Goal: Task Accomplishment & Management: Use online tool/utility

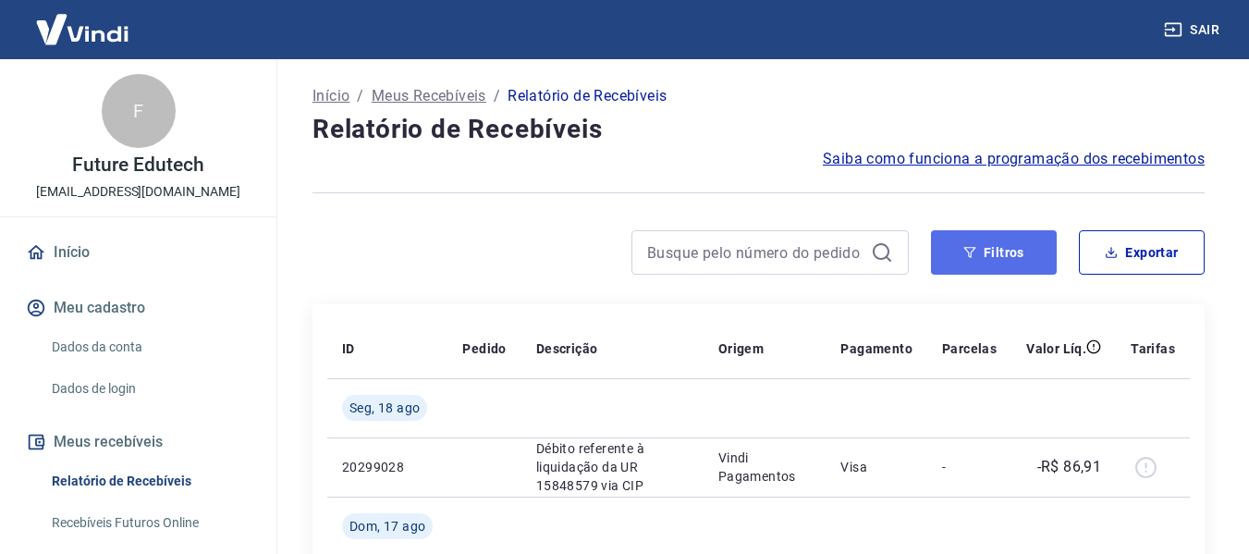
click at [958, 238] on button "Filtros" at bounding box center [994, 252] width 126 height 44
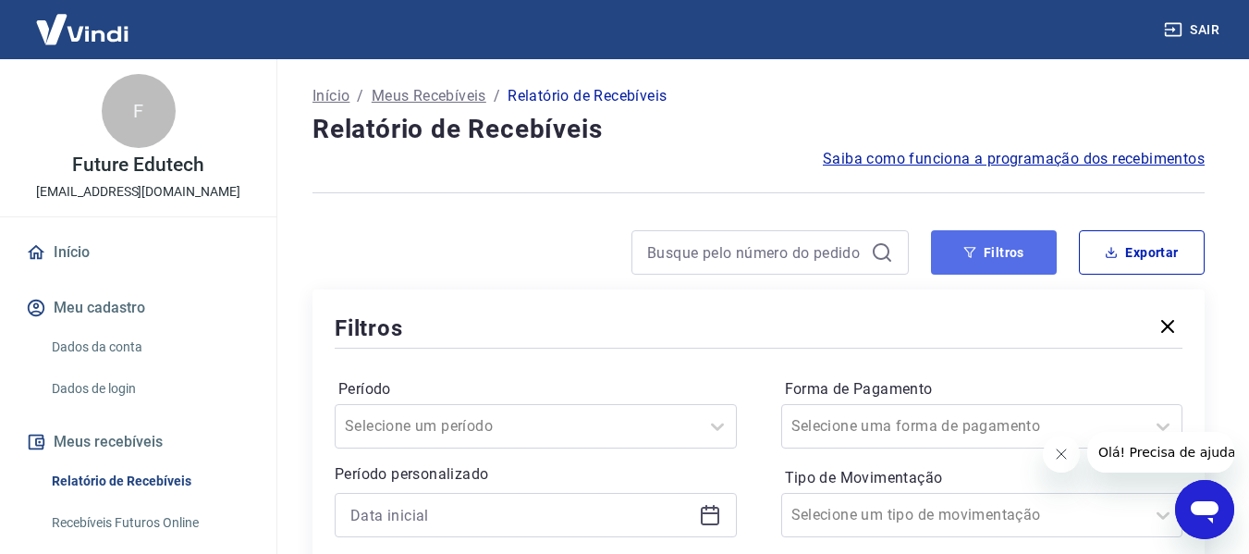
click at [1006, 259] on button "Filtros" at bounding box center [994, 252] width 126 height 44
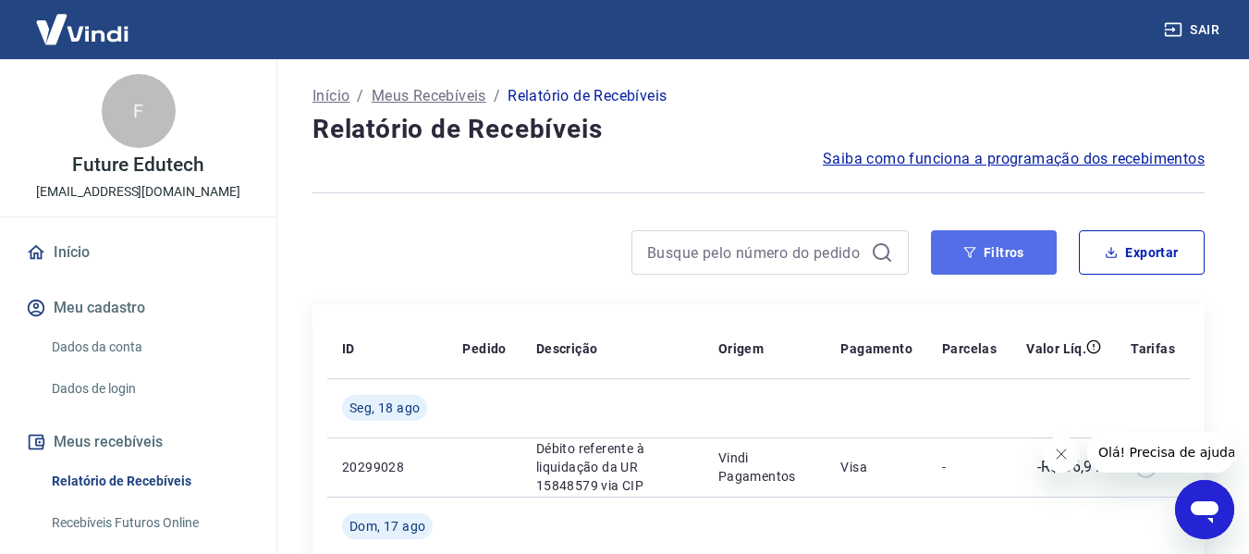
click at [979, 250] on button "Filtros" at bounding box center [994, 252] width 126 height 44
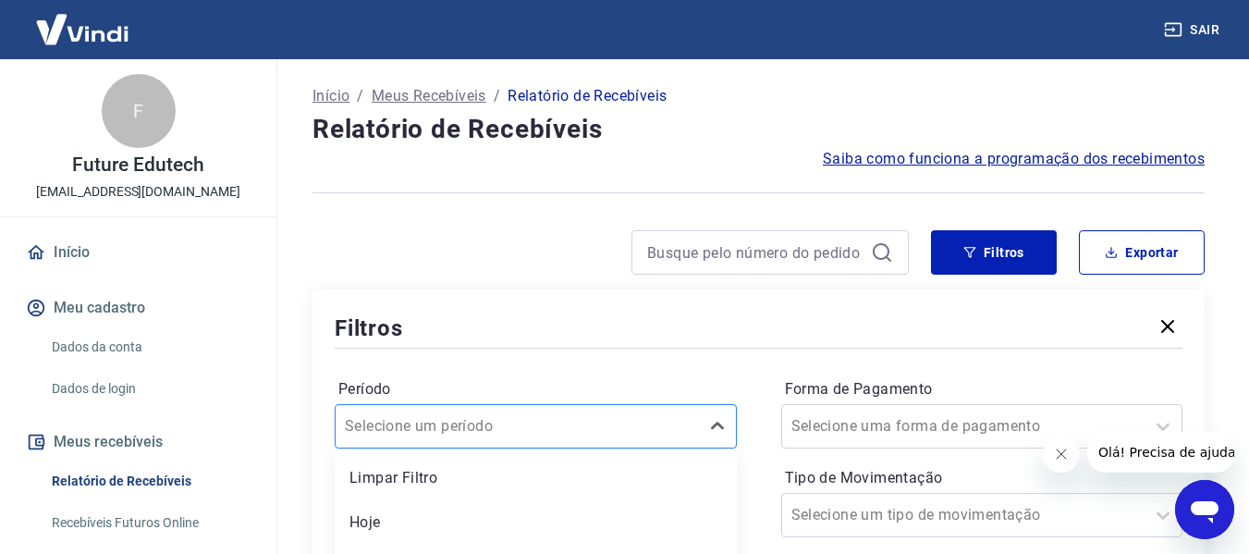
scroll to position [172, 0]
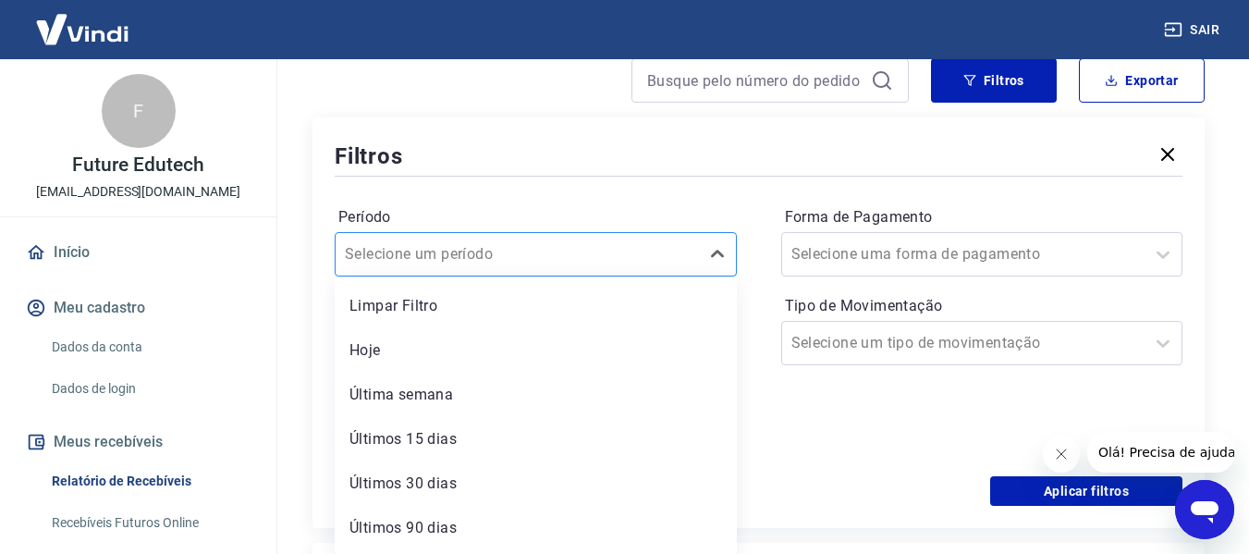
click at [530, 276] on div "option Últimos 15 dias focused, 4 of 7. 7 results available. Use Up and Down to…" at bounding box center [536, 254] width 402 height 44
click at [490, 265] on div at bounding box center [517, 254] width 345 height 26
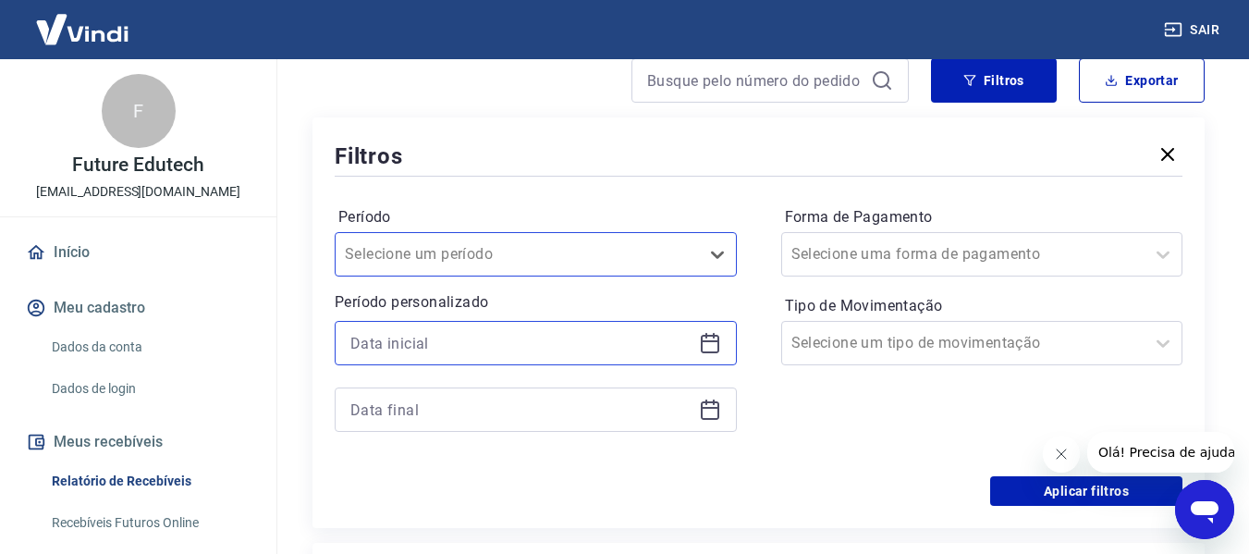
click at [457, 331] on input at bounding box center [520, 343] width 341 height 28
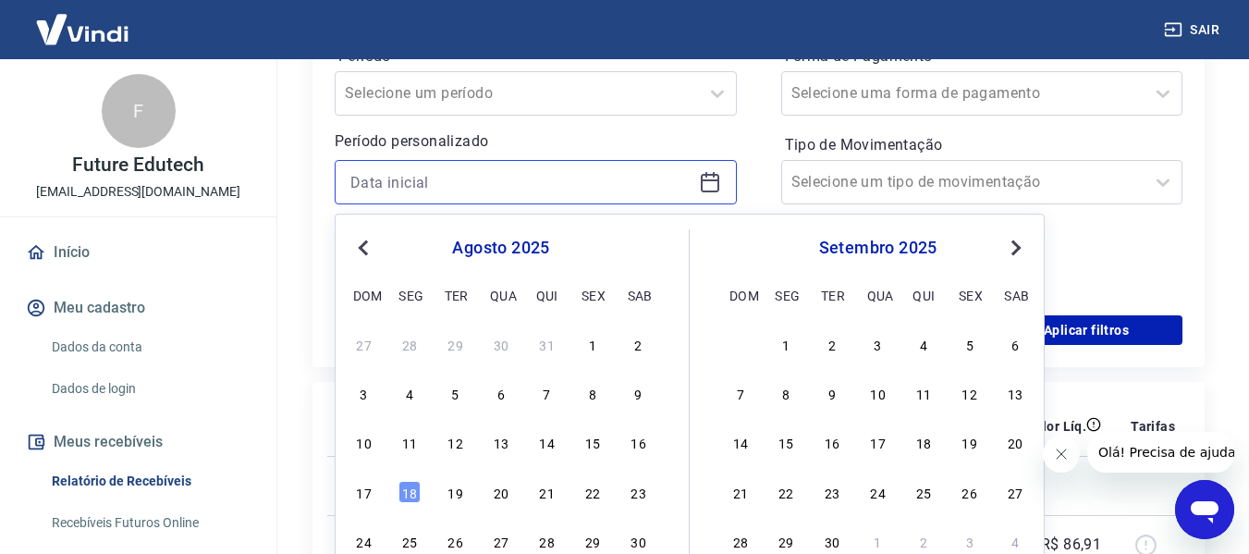
scroll to position [357, 0]
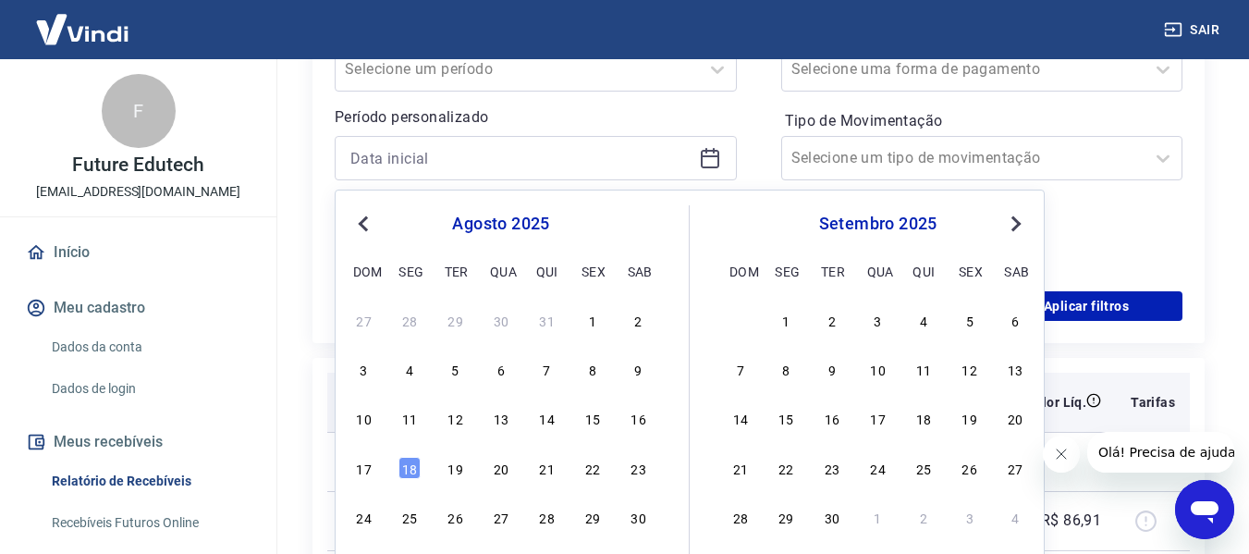
click at [506, 418] on div "13" at bounding box center [501, 418] width 22 height 22
type input "13/08/2025"
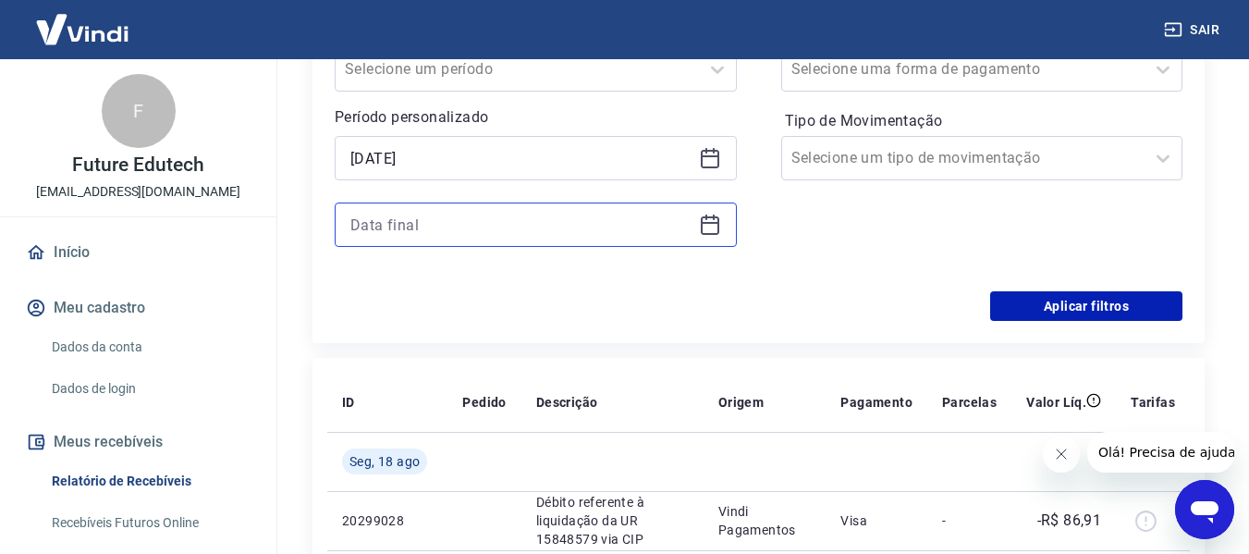
click at [392, 225] on input at bounding box center [520, 225] width 341 height 28
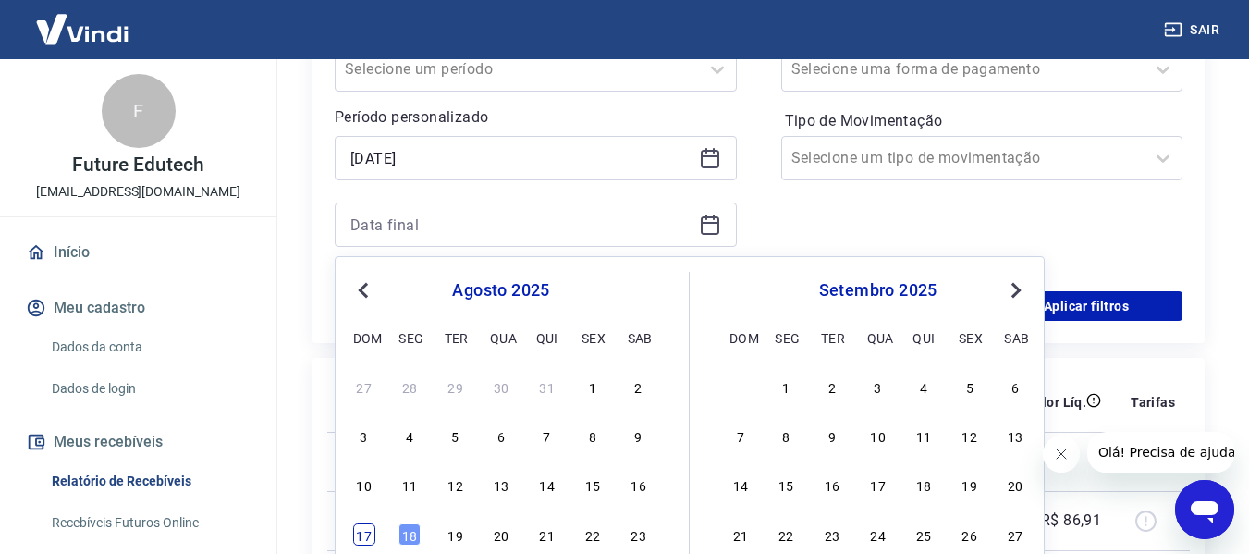
click at [365, 531] on div "17" at bounding box center [364, 534] width 22 height 22
type input "17/08/2025"
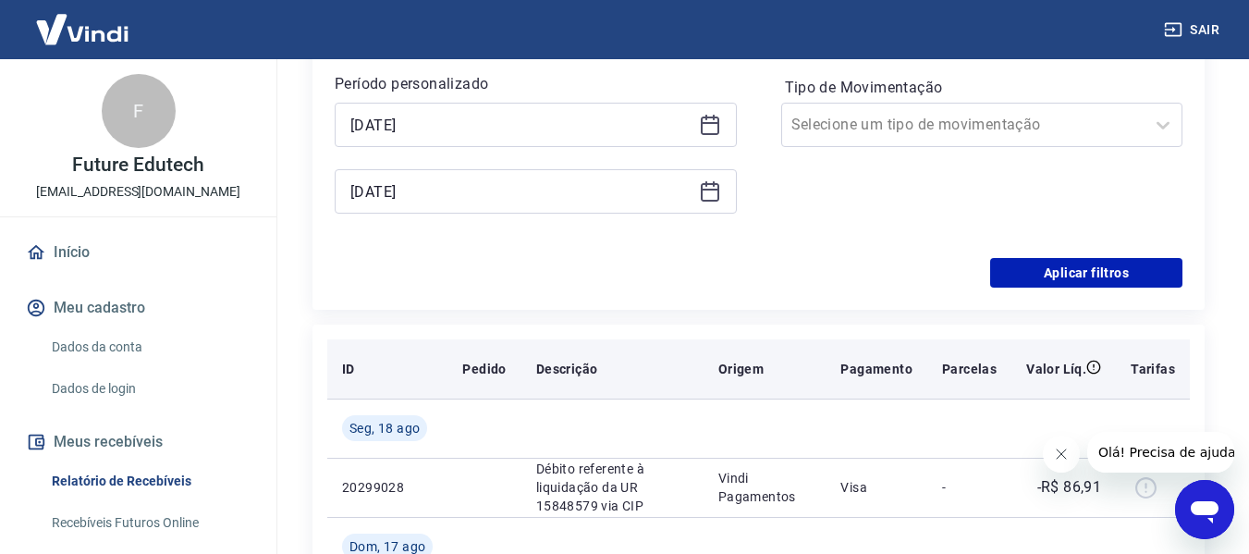
scroll to position [449, 0]
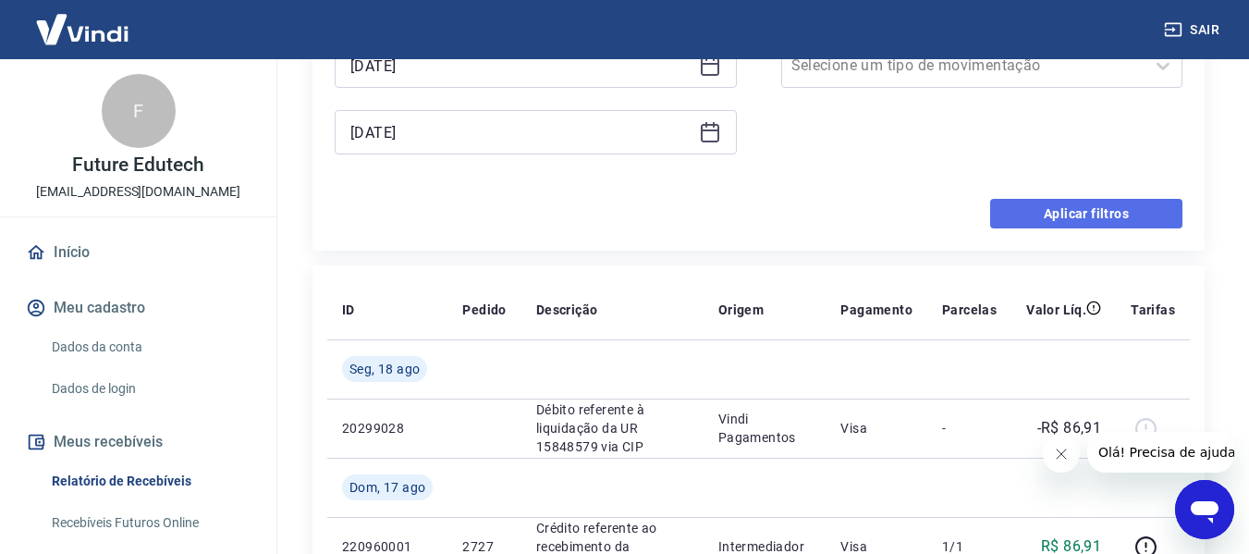
click at [1040, 226] on button "Aplicar filtros" at bounding box center [1086, 214] width 192 height 30
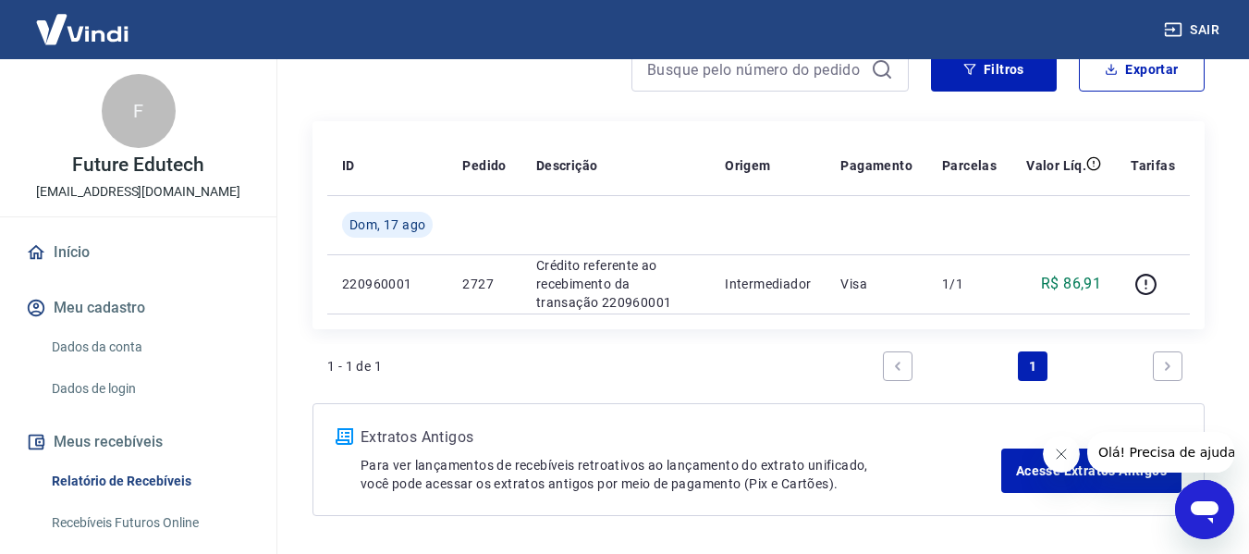
scroll to position [185, 0]
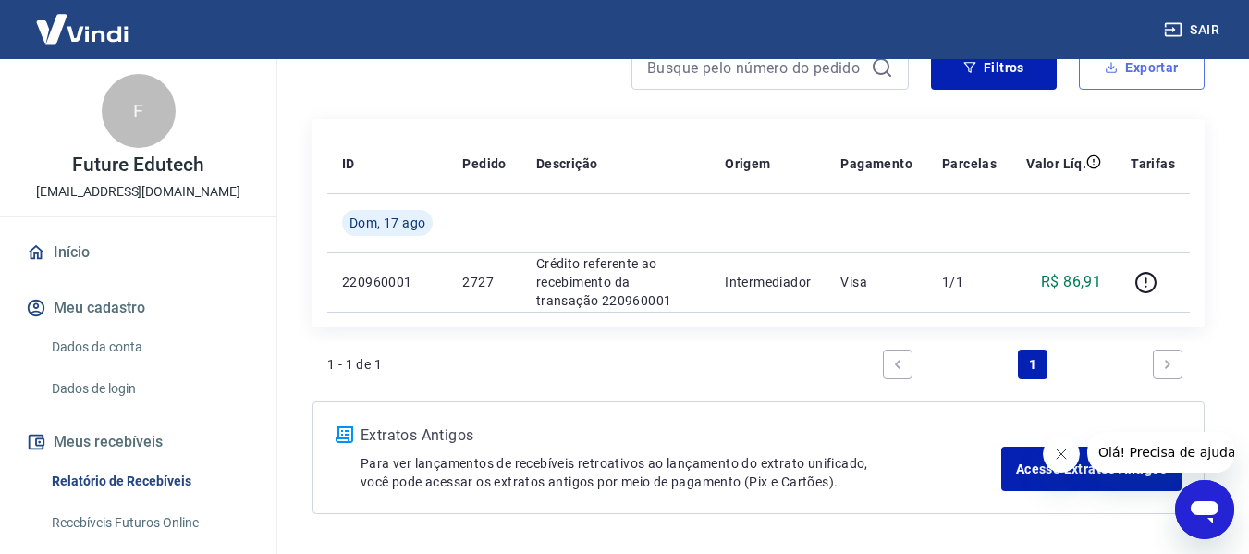
click at [1125, 77] on button "Exportar" at bounding box center [1141, 67] width 126 height 44
type input "13/08/2025"
type input "17/08/2025"
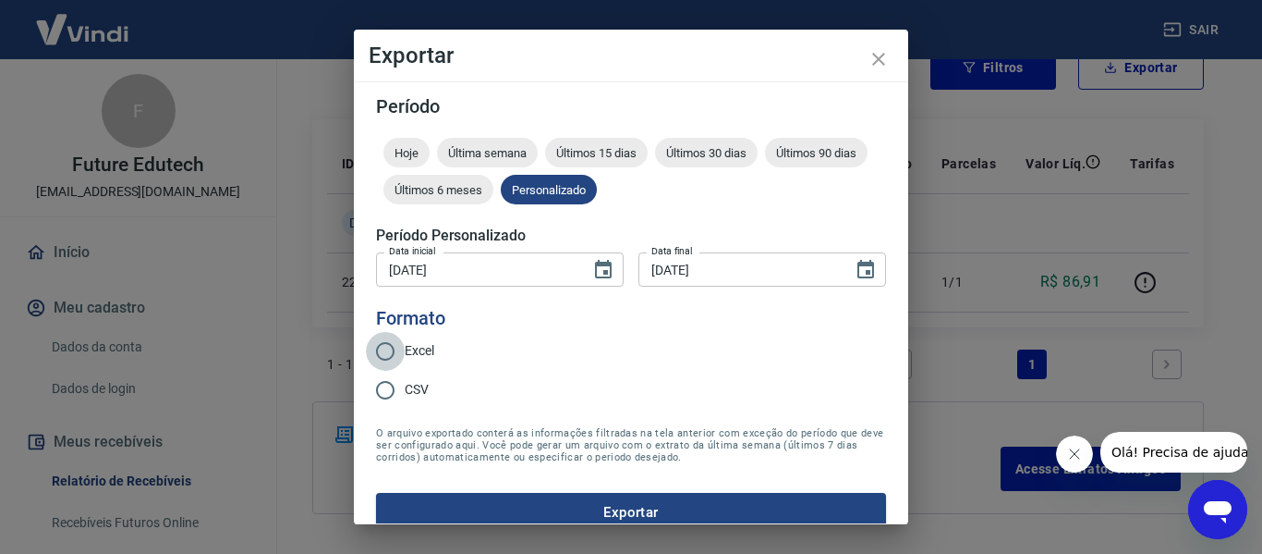
click at [394, 357] on input "Excel" at bounding box center [385, 351] width 39 height 39
radio input "true"
click at [640, 491] on form "Período Hoje Última semana Últimos 15 dias Últimos 30 dias Últimos 90 dias Últi…" at bounding box center [631, 314] width 510 height 434
drag, startPoint x: 645, startPoint y: 503, endPoint x: 643, endPoint y: 543, distance: 40.7
click at [645, 506] on button "Exportar" at bounding box center [631, 512] width 510 height 39
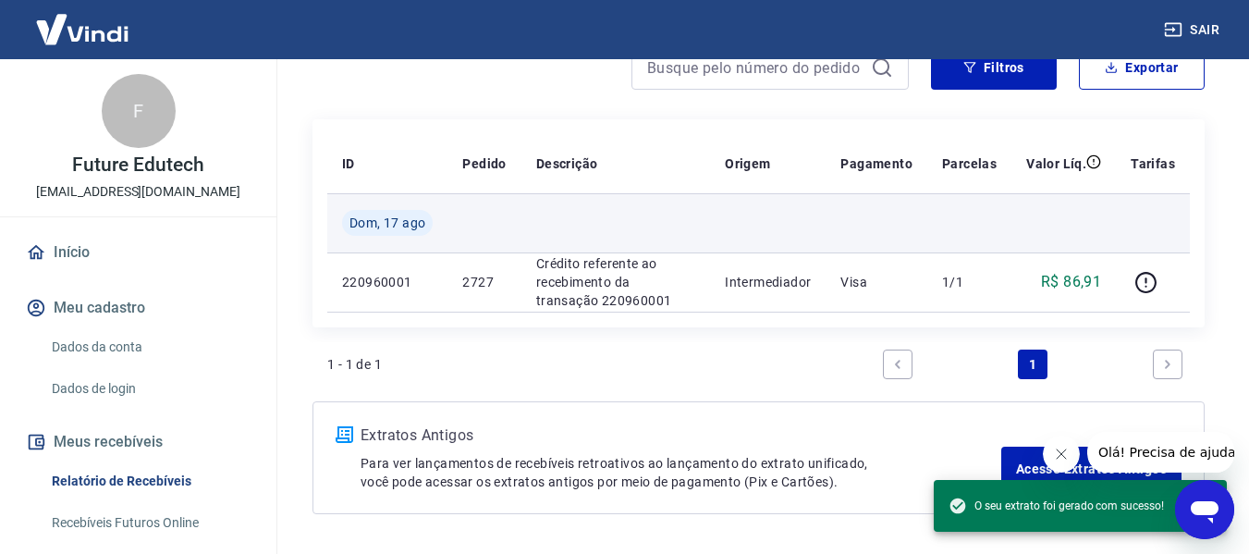
click at [903, 217] on td at bounding box center [876, 222] width 102 height 59
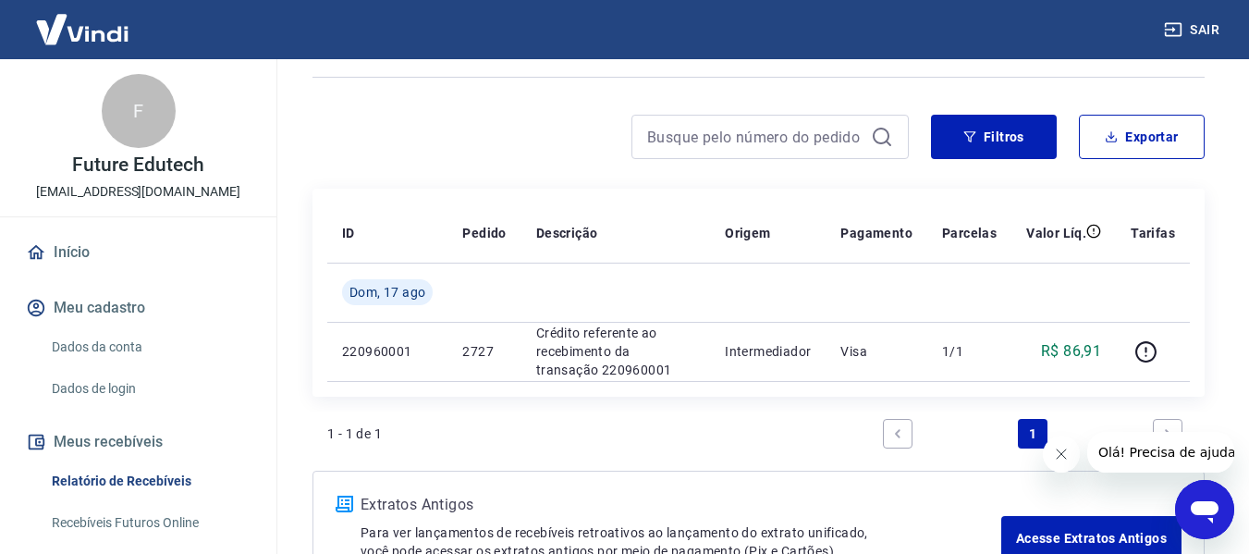
scroll to position [0, 0]
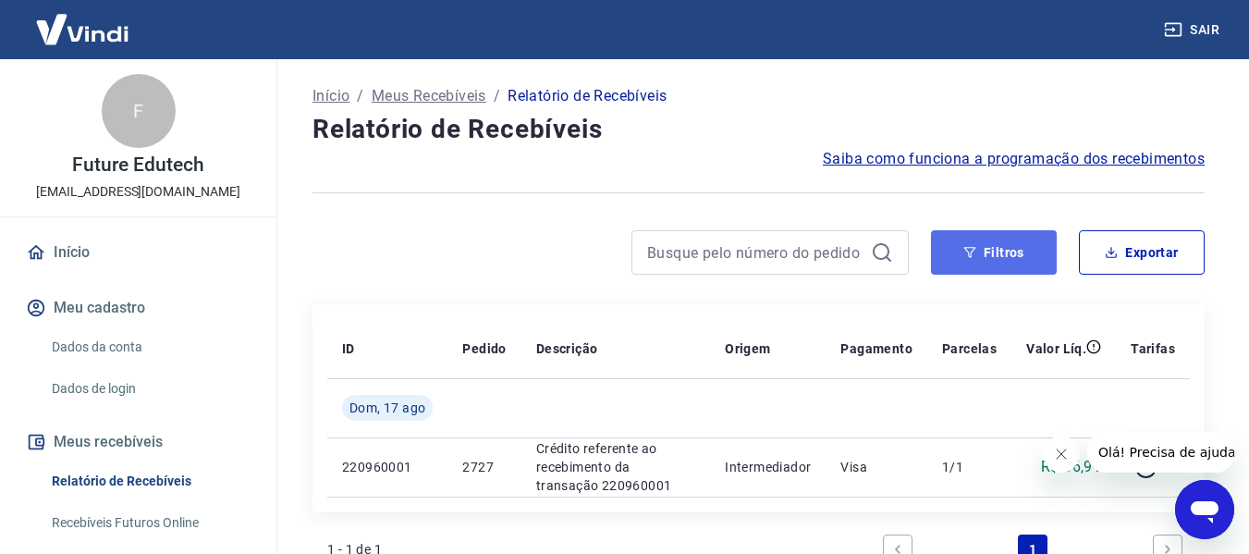
click at [944, 258] on button "Filtros" at bounding box center [994, 252] width 126 height 44
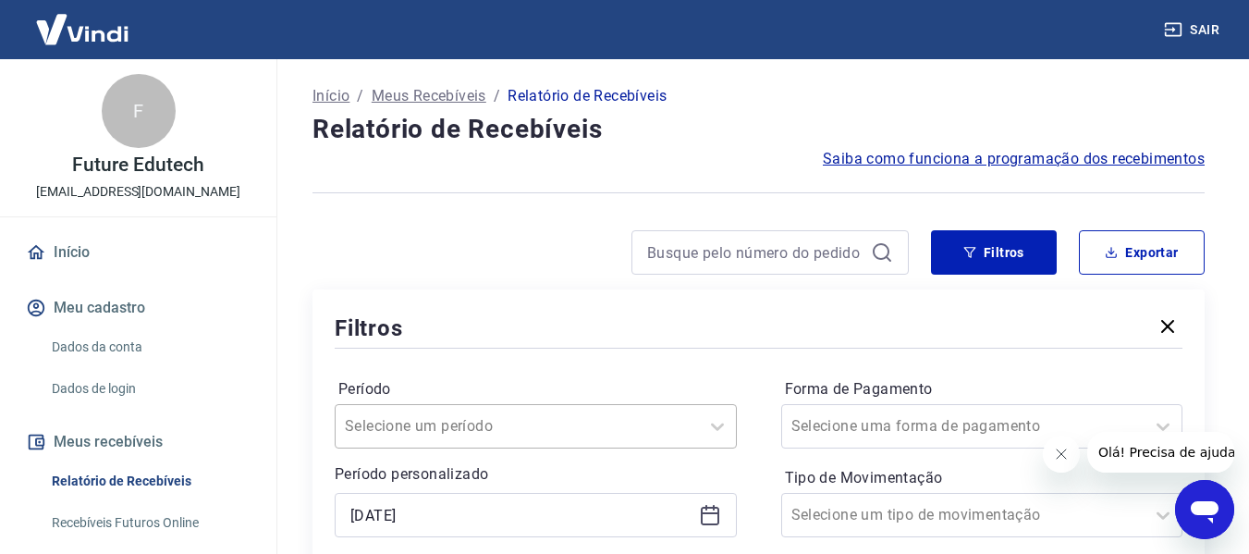
click at [434, 445] on div "Selecione um período" at bounding box center [536, 426] width 402 height 44
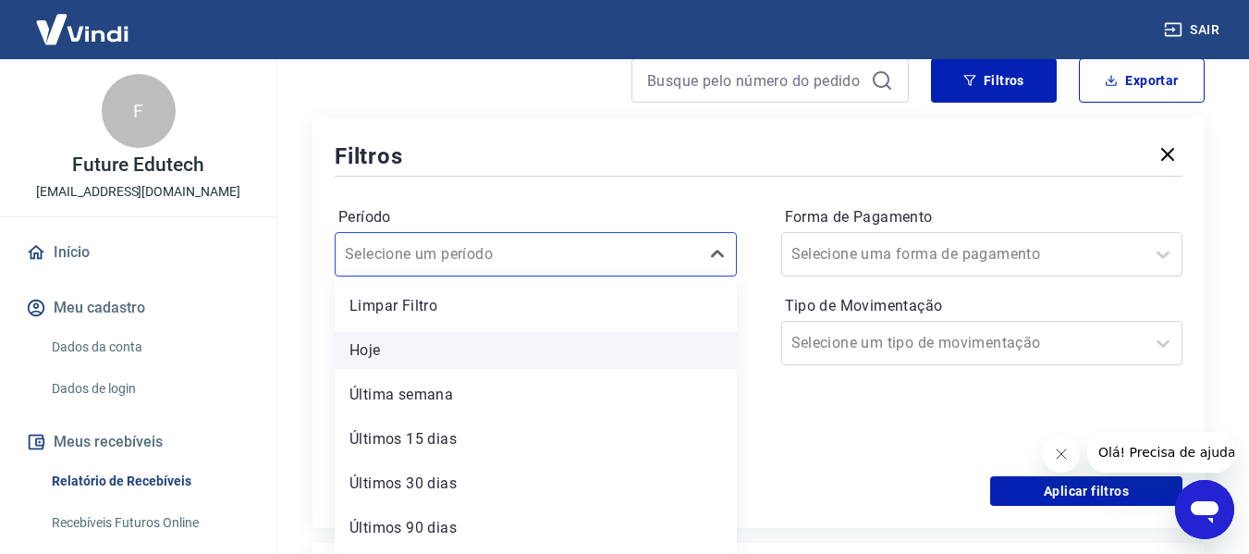
drag, startPoint x: 440, startPoint y: 276, endPoint x: 442, endPoint y: 347, distance: 71.2
click at [440, 277] on div "Limpar Filtro Hoje Última semana Últimos 15 dias Últimos 30 dias Últimos 90 dia…" at bounding box center [536, 414] width 402 height 277
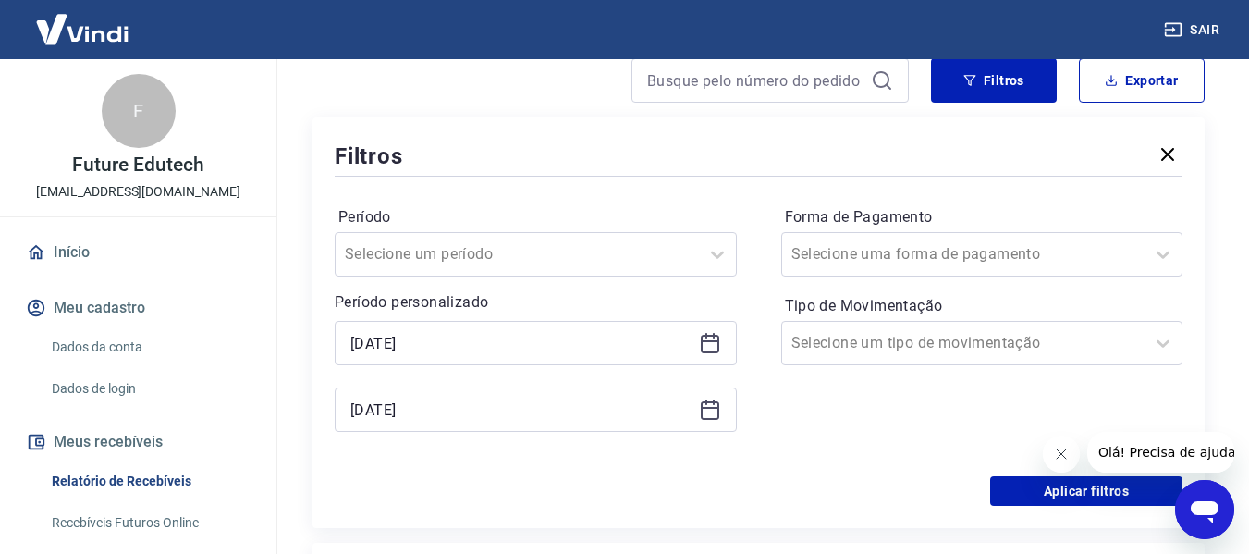
click at [299, 337] on div "Início / Meus Recebíveis / Relatório de Recebíveis Relatório de Recebíveis Saib…" at bounding box center [758, 423] width 936 height 1072
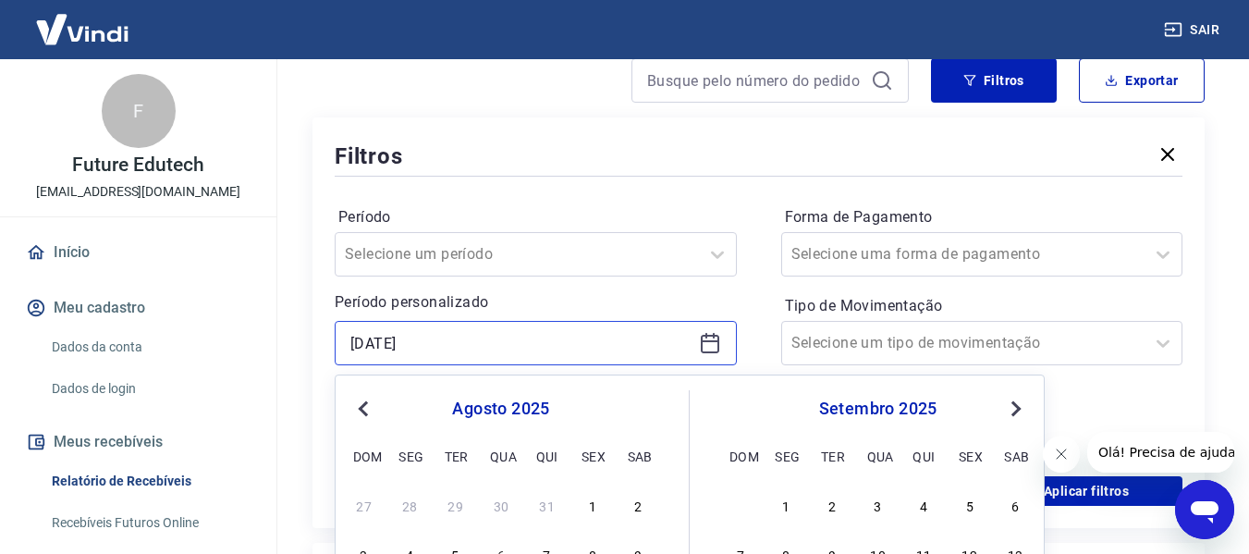
click at [411, 344] on input "13/08/2025" at bounding box center [520, 343] width 341 height 28
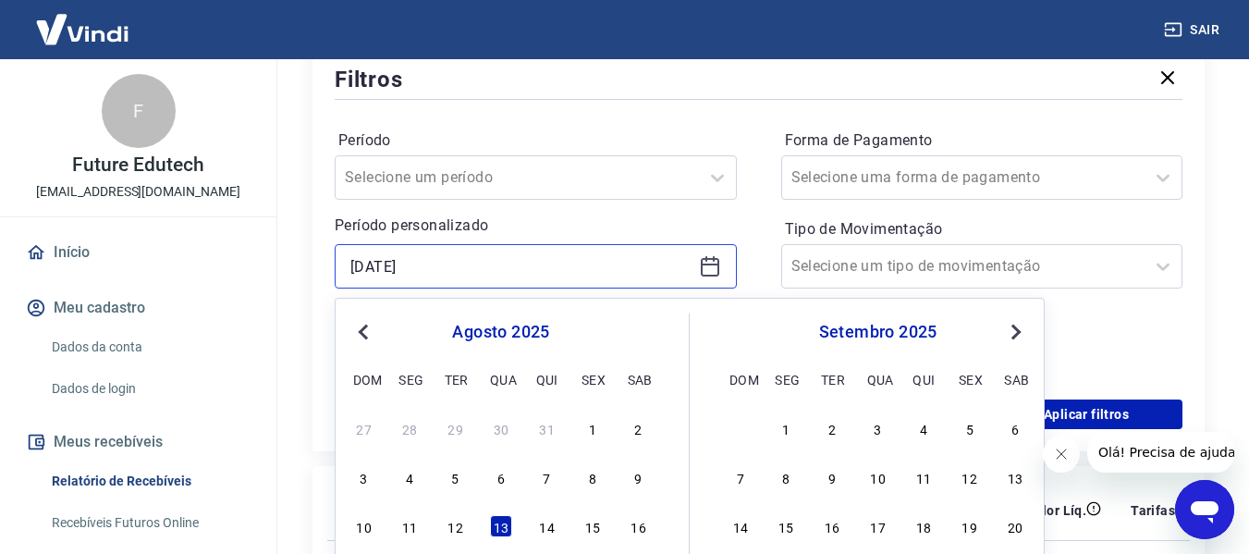
scroll to position [357, 0]
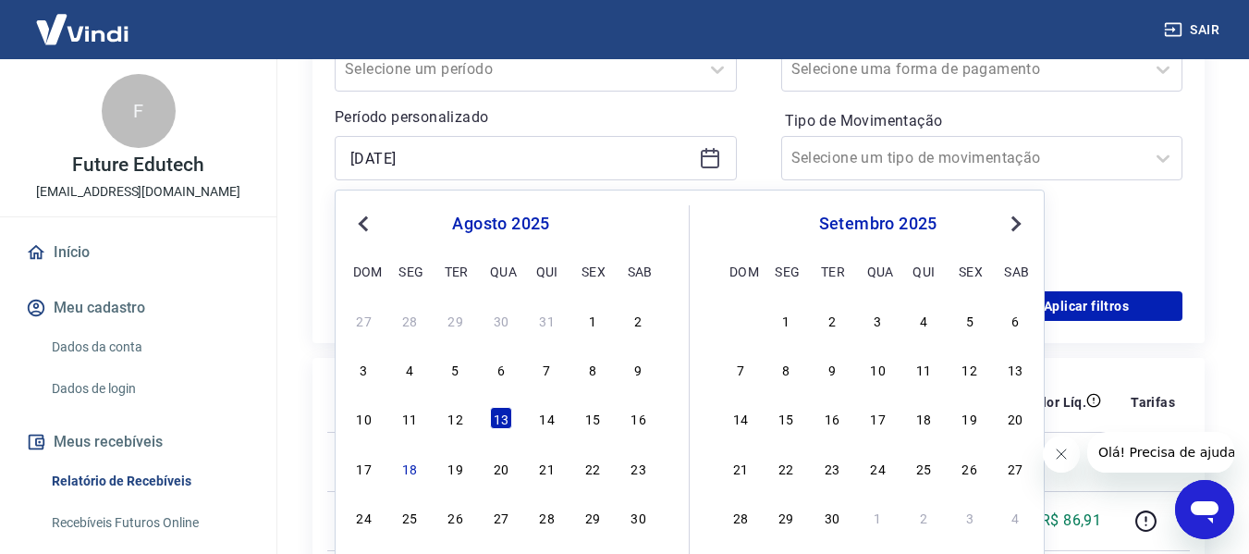
click at [663, 354] on div "agosto 2025 dom seg ter qua qui sex sab 27 28 29 30 31 1 2 3 4 5 6 7 8 9 10 11 …" at bounding box center [519, 392] width 339 height 374
click at [640, 367] on div "9" at bounding box center [639, 369] width 22 height 22
type input "09/08/2025"
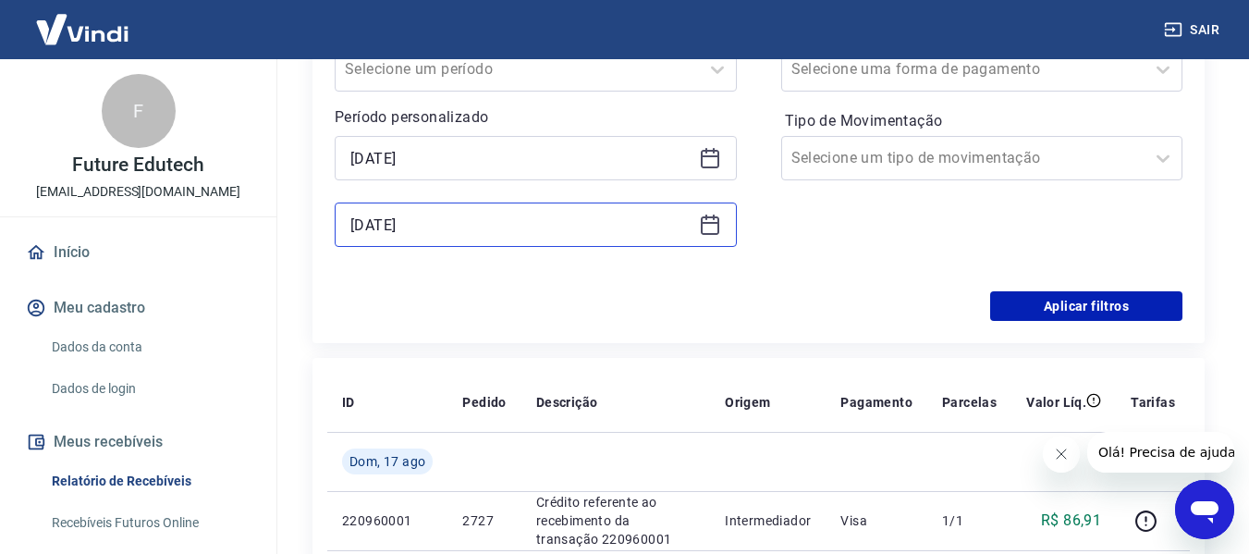
click at [440, 227] on input "17/08/2025" at bounding box center [520, 225] width 341 height 28
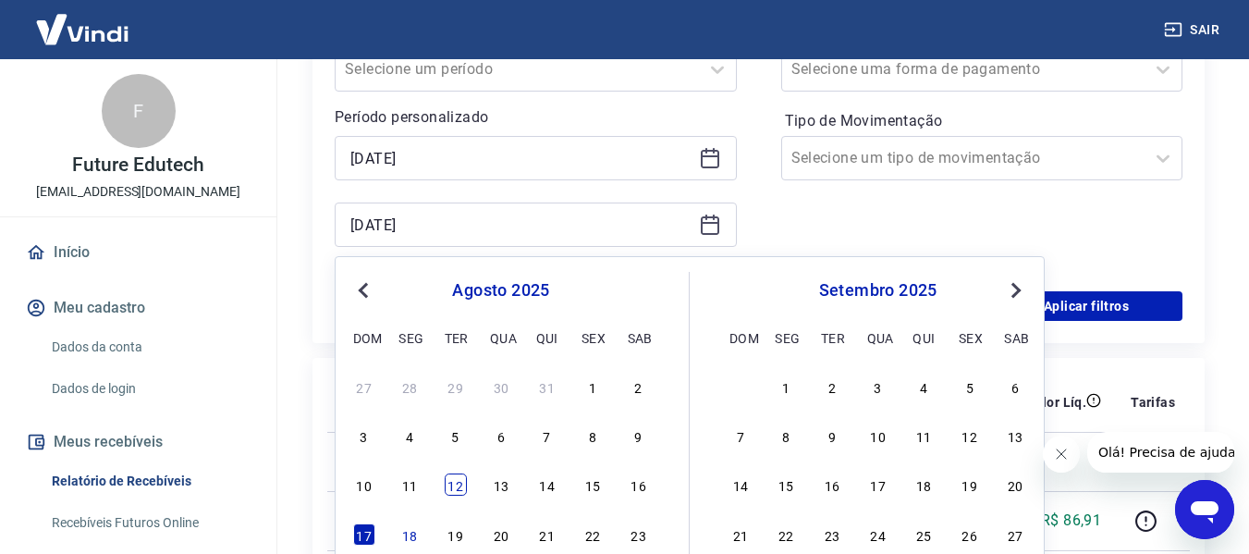
click at [461, 486] on div "12" at bounding box center [456, 484] width 22 height 22
type input "12/08/2025"
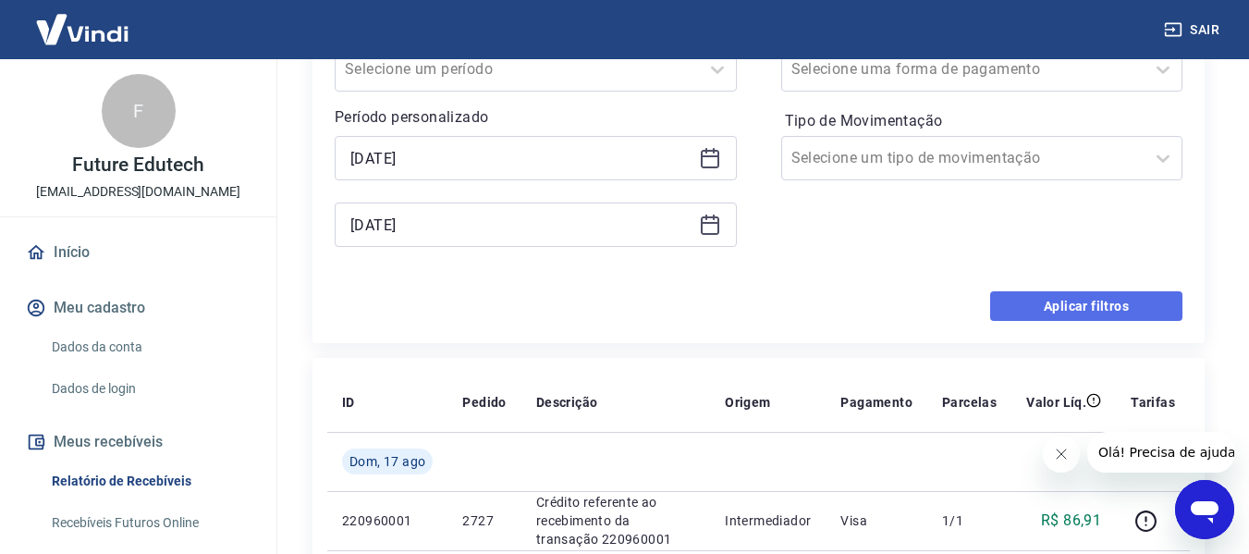
click at [1073, 304] on button "Aplicar filtros" at bounding box center [1086, 306] width 192 height 30
